Goal: Transaction & Acquisition: Subscribe to service/newsletter

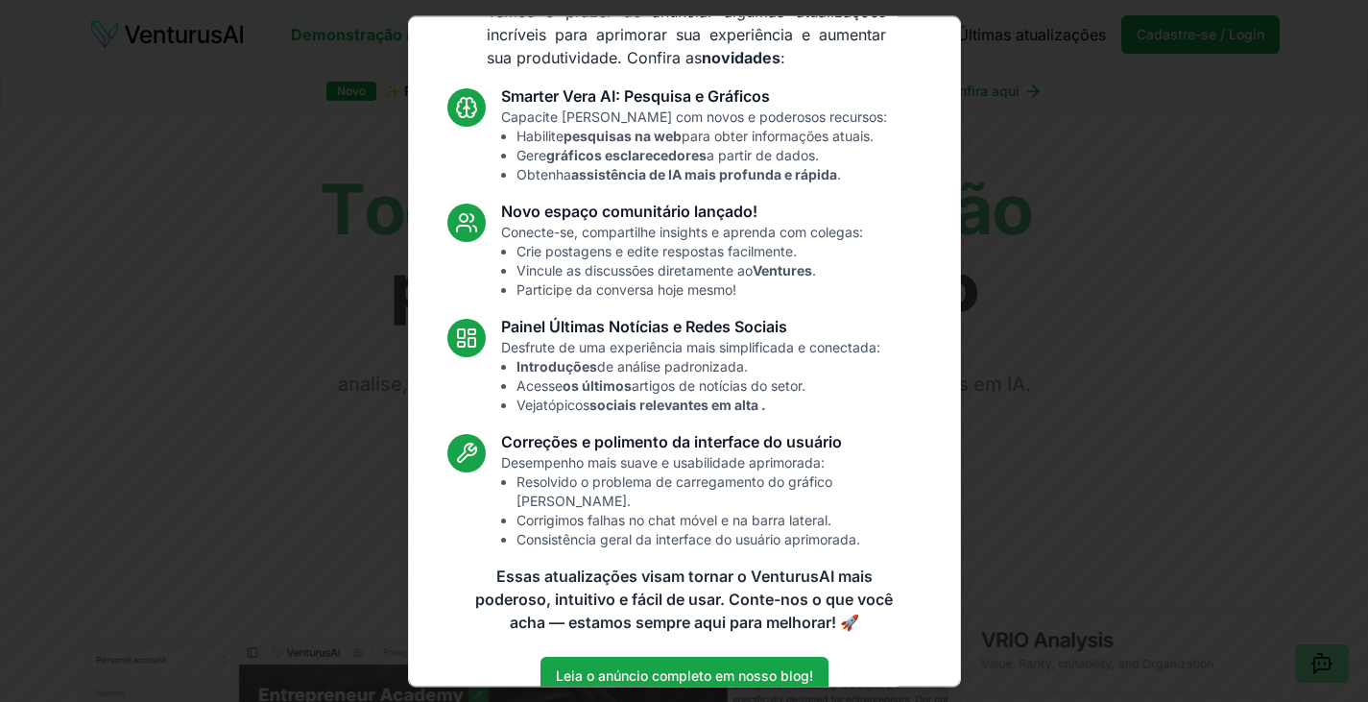
scroll to position [130, 0]
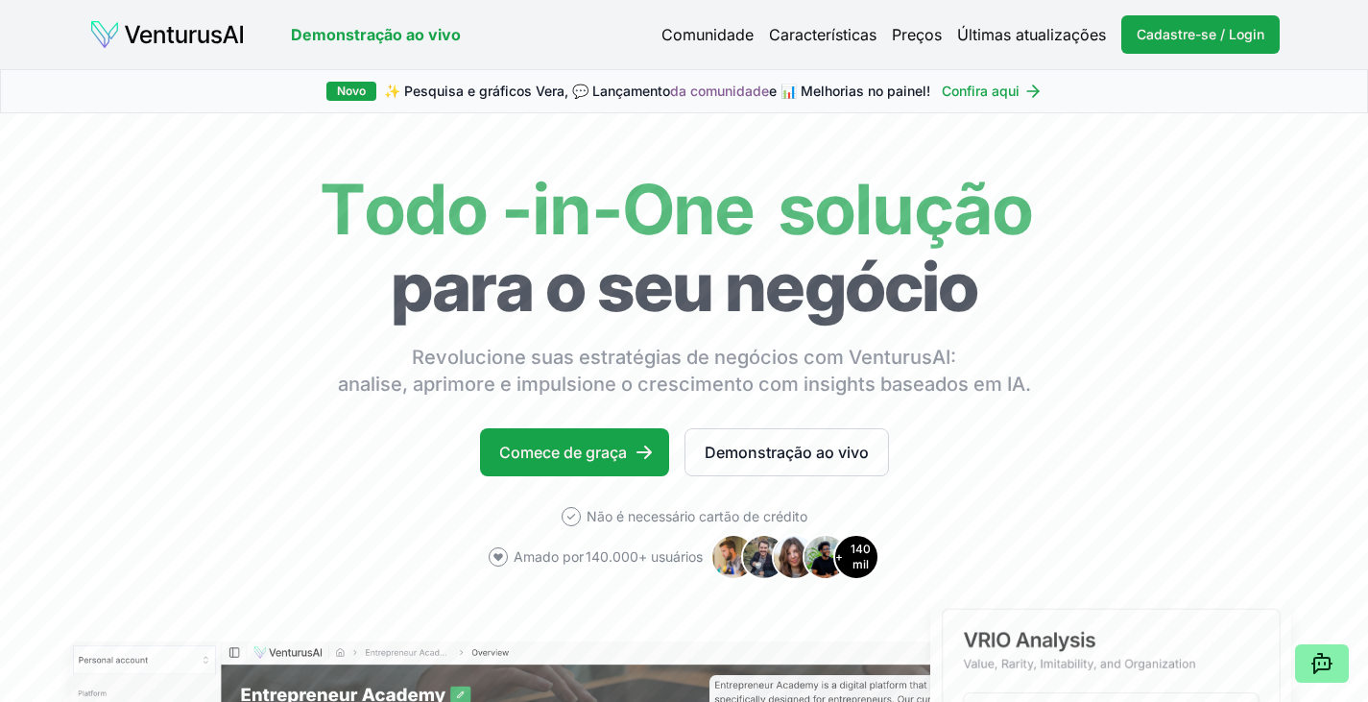
click at [913, 28] on font "Preços" at bounding box center [917, 34] width 50 height 19
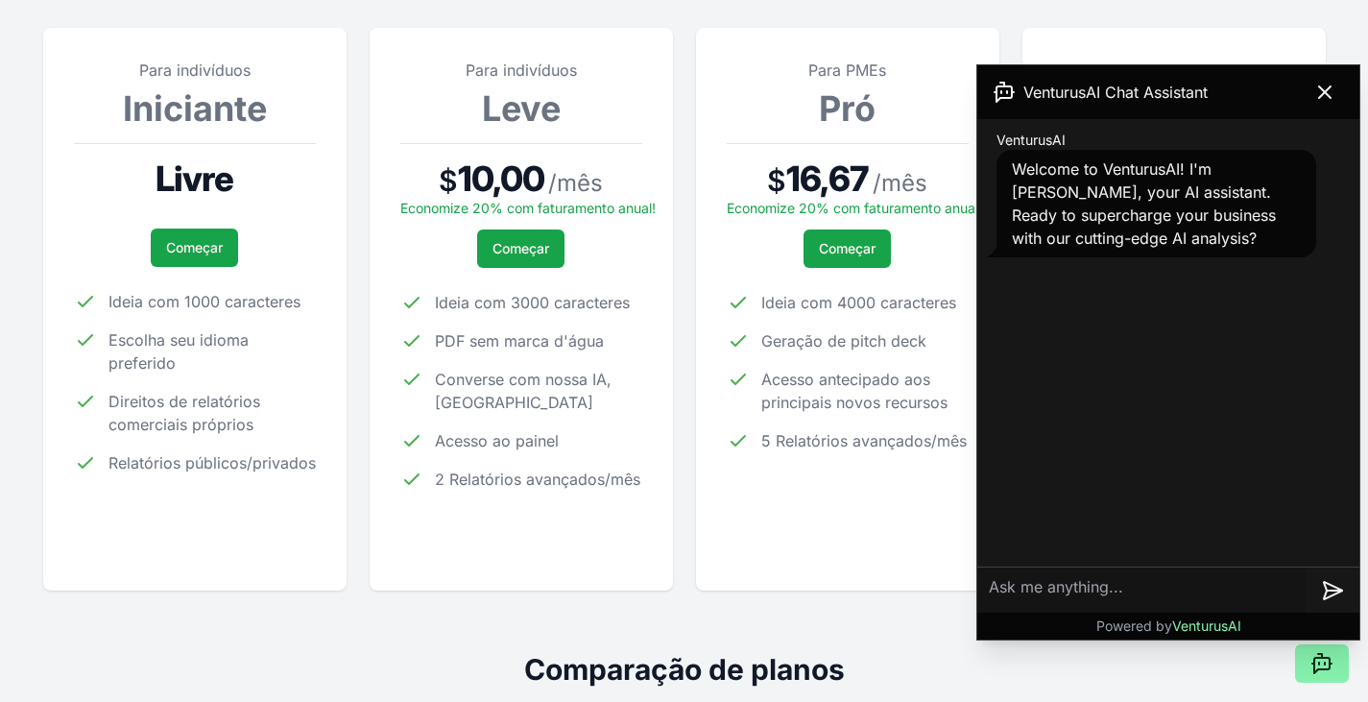
scroll to position [288, 0]
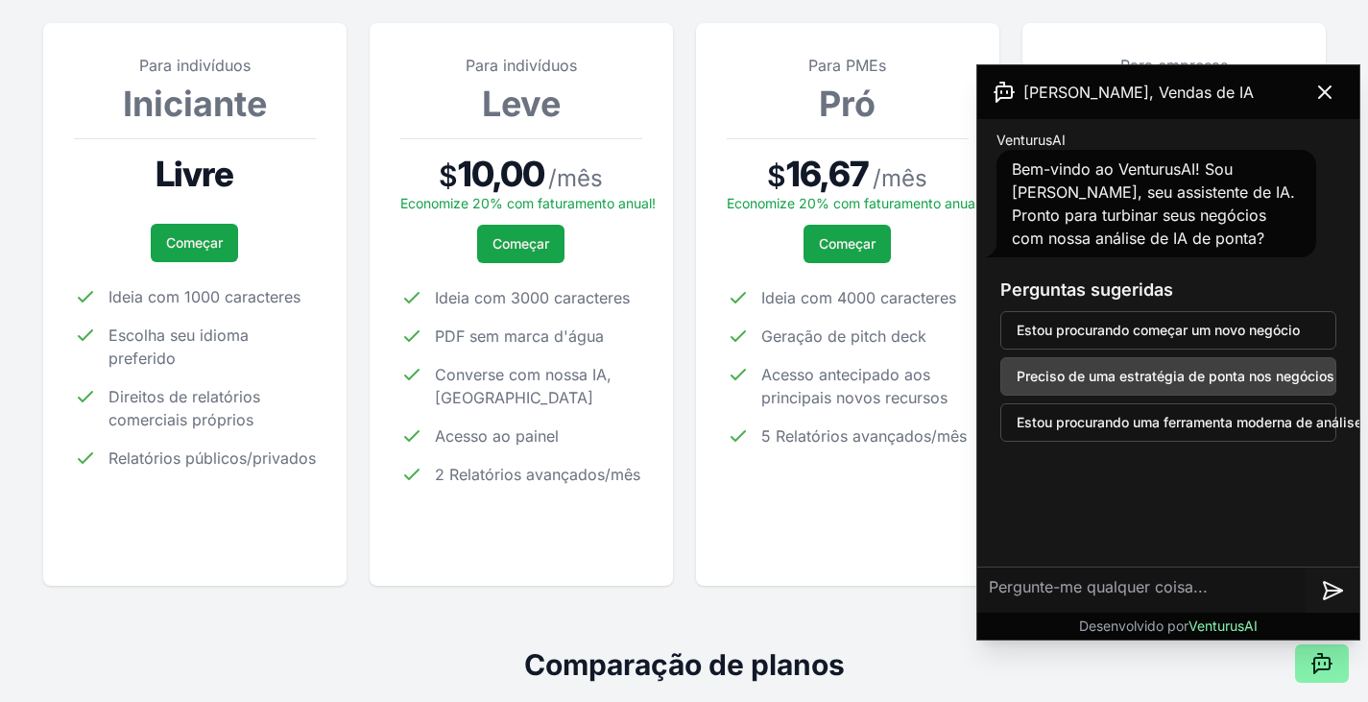
click at [1114, 391] on button "Preciso de uma estratégia de ponta nos negócios" at bounding box center [1168, 376] width 336 height 38
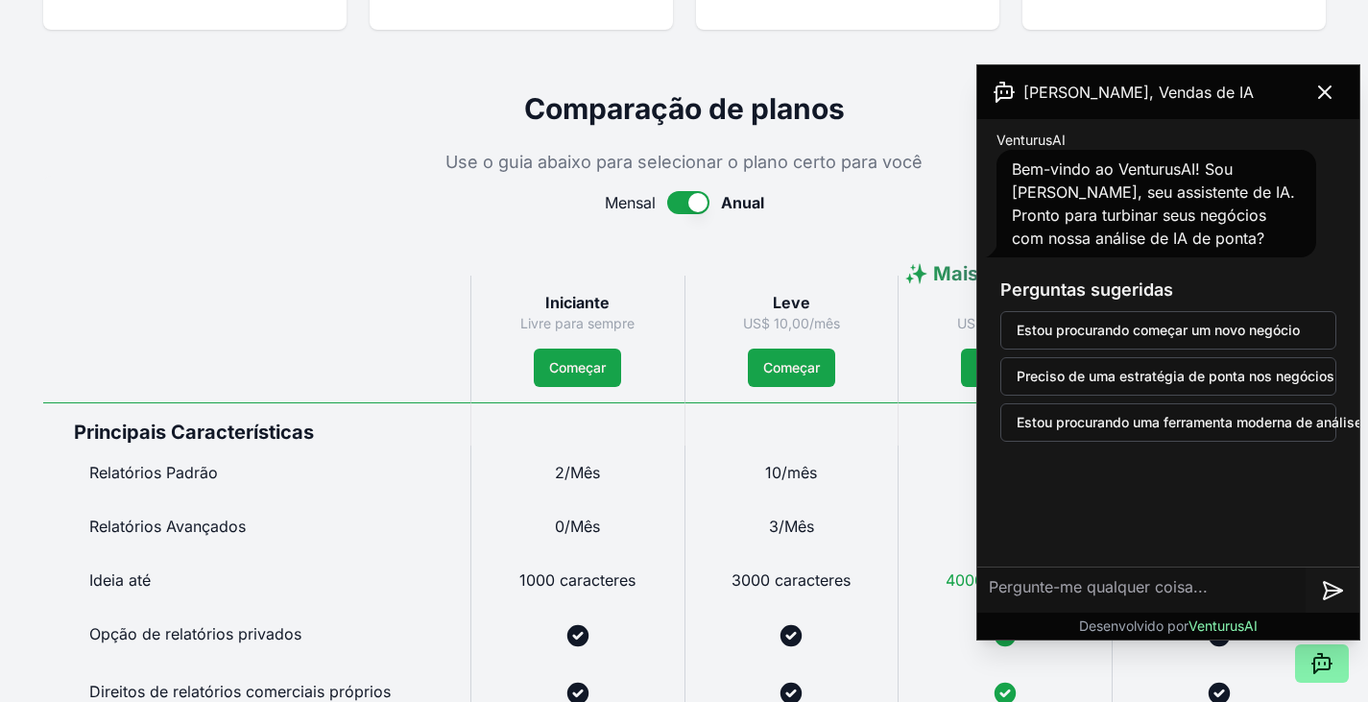
scroll to position [960, 0]
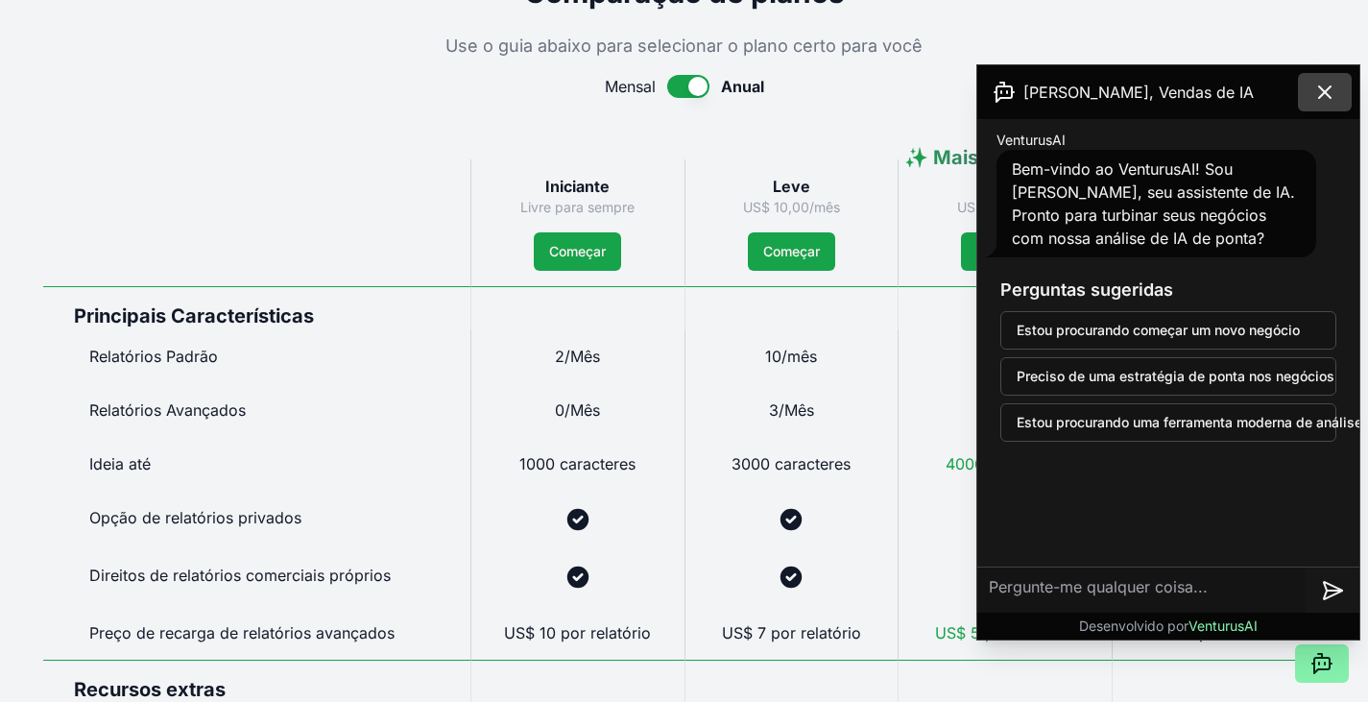
click at [1316, 91] on icon at bounding box center [1324, 92] width 23 height 23
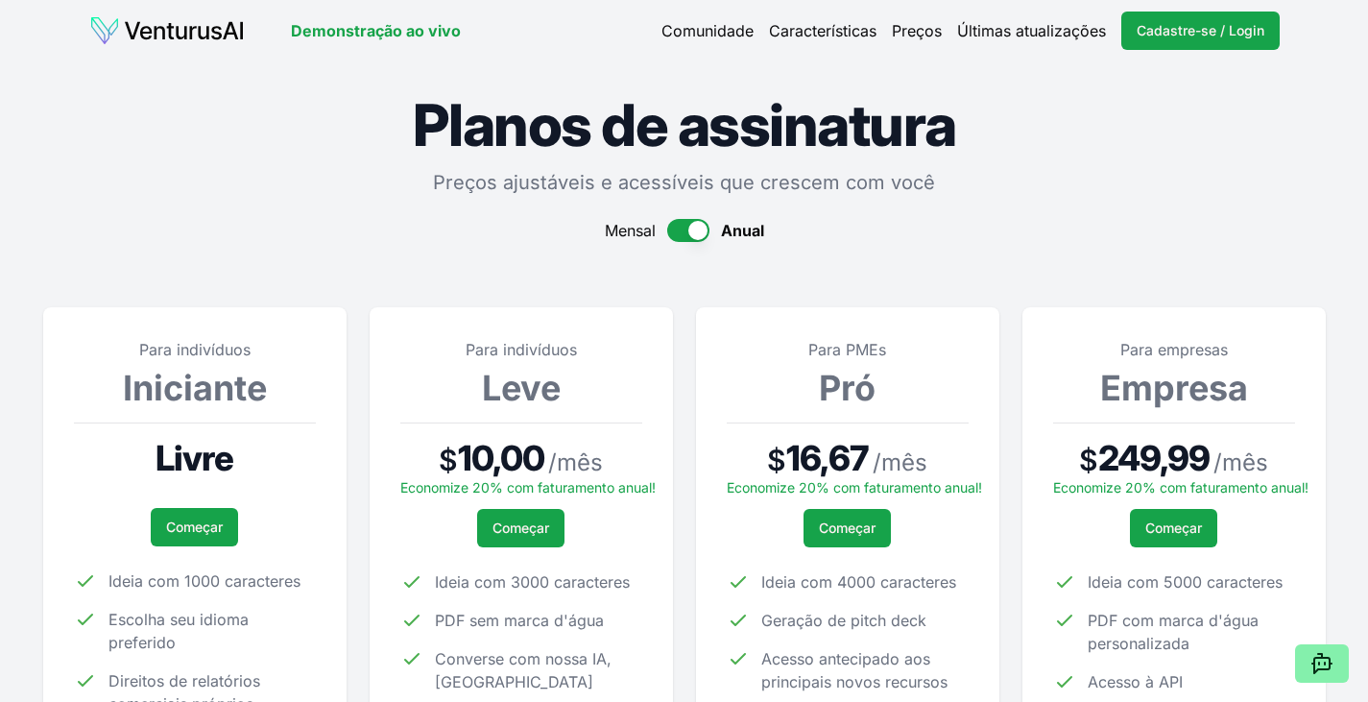
scroll to position [0, 0]
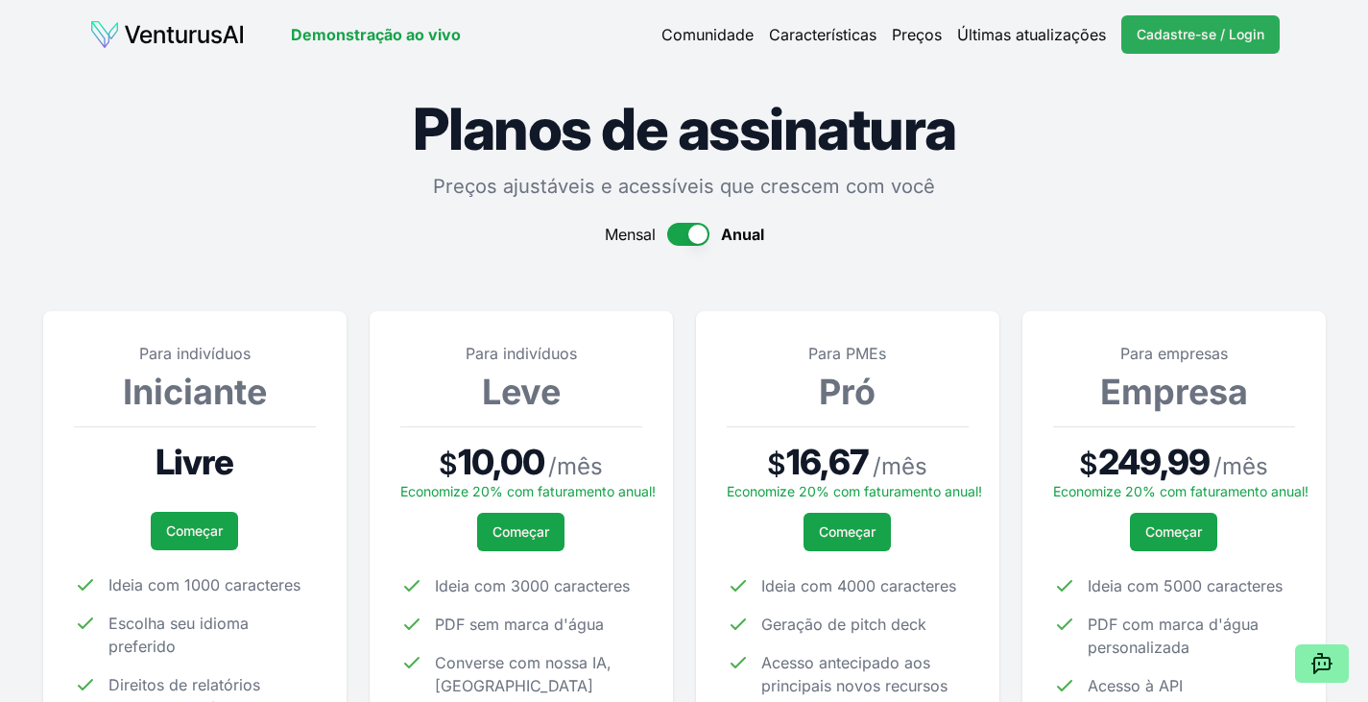
click at [1241, 34] on font "Cadastre-se / Login" at bounding box center [1200, 34] width 128 height 16
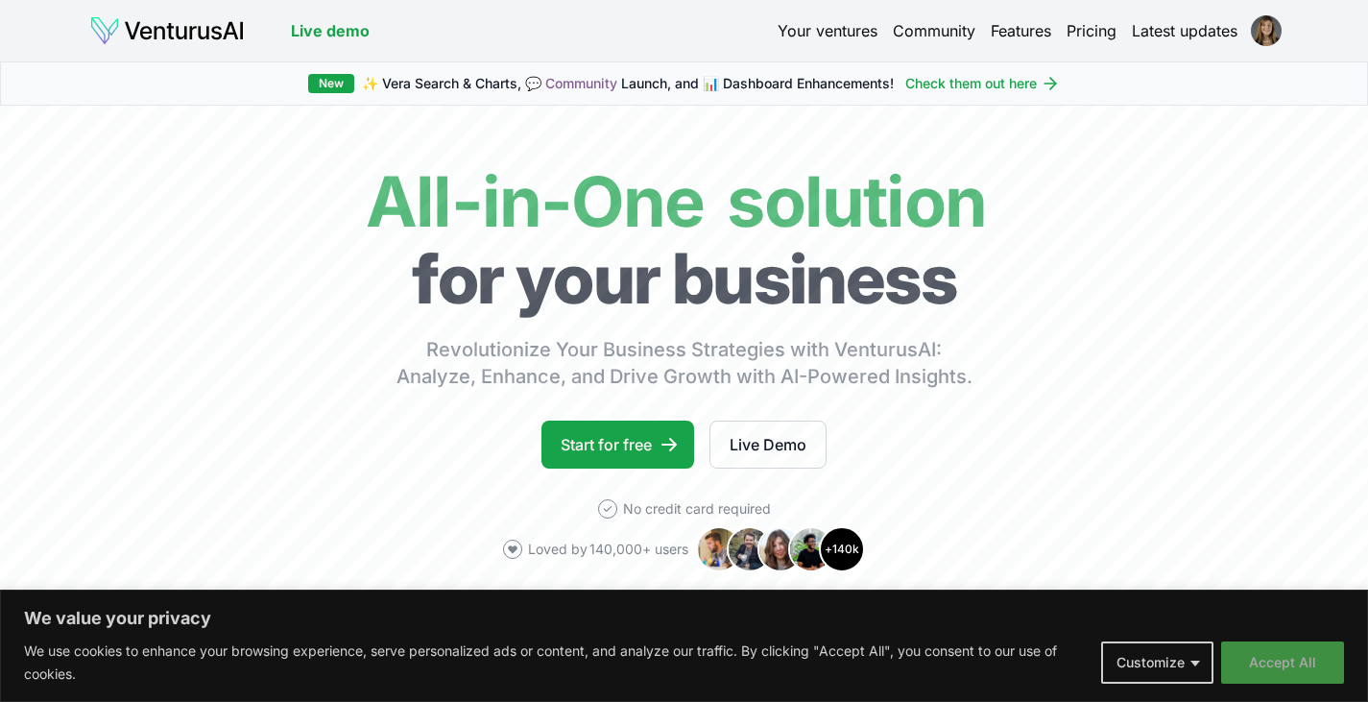
click at [1254, 669] on button "Accept All" at bounding box center [1282, 662] width 123 height 42
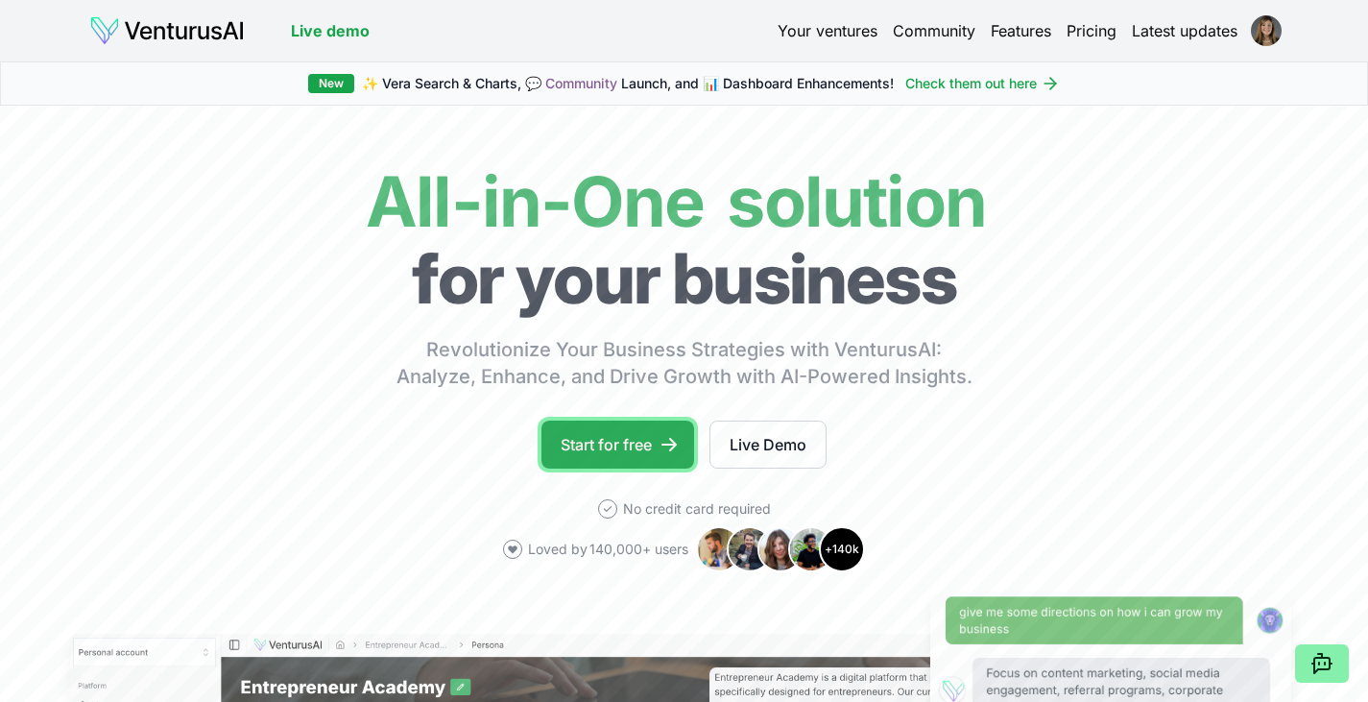
click at [623, 462] on link "Start for free" at bounding box center [617, 444] width 153 height 48
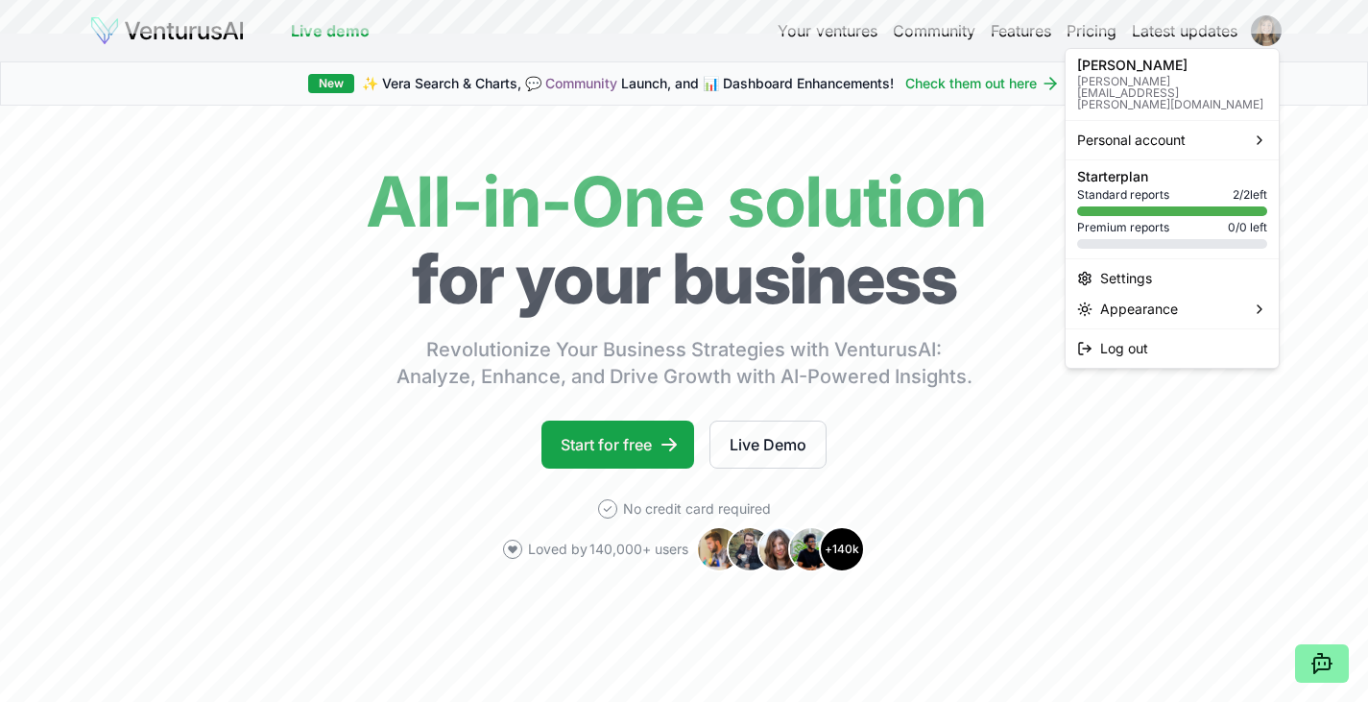
click at [1267, 35] on html "We value your privacy We use cookies to enhance your browsing experience, serve…" at bounding box center [684, 351] width 1368 height 702
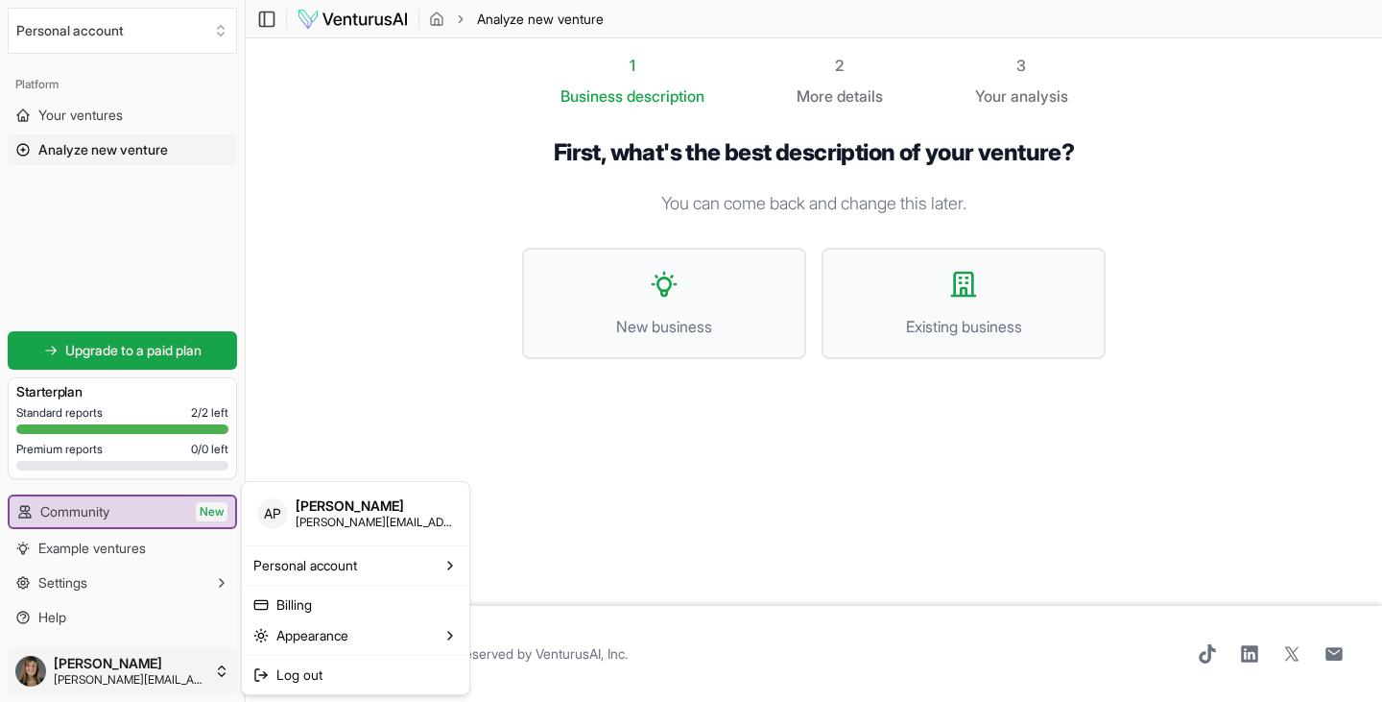
click at [158, 677] on html "We value your privacy We use cookies to enhance your browsing experience, serve…" at bounding box center [691, 351] width 1382 height 702
click at [319, 673] on span "Log out" at bounding box center [299, 674] width 46 height 19
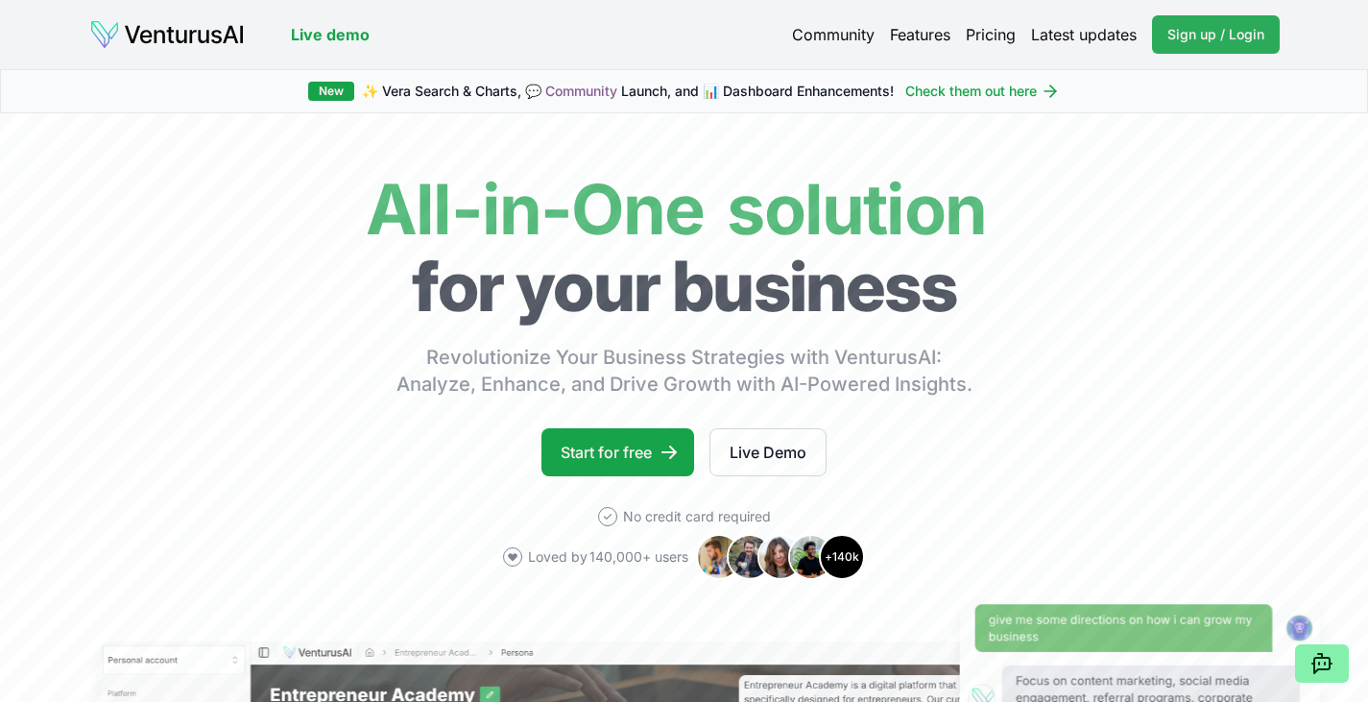
click at [1229, 46] on link "Sign up / Login Login" at bounding box center [1216, 34] width 128 height 38
